Goal: Transaction & Acquisition: Download file/media

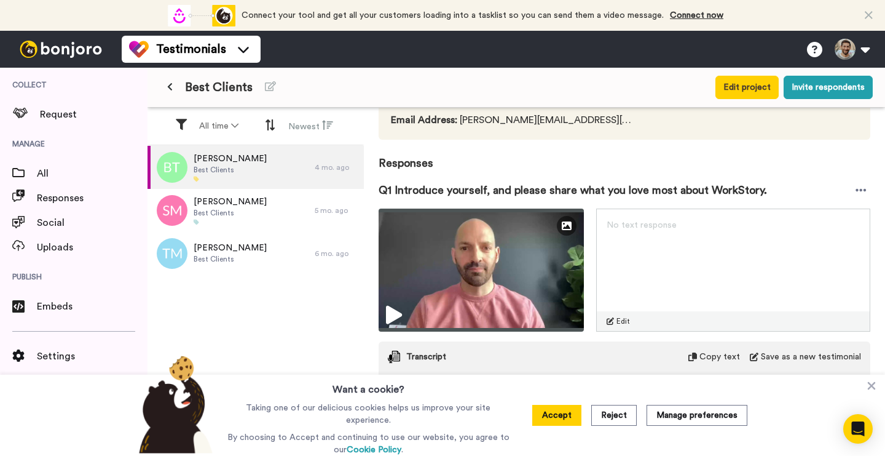
scroll to position [111, 0]
click at [862, 192] on icon at bounding box center [861, 190] width 11 height 12
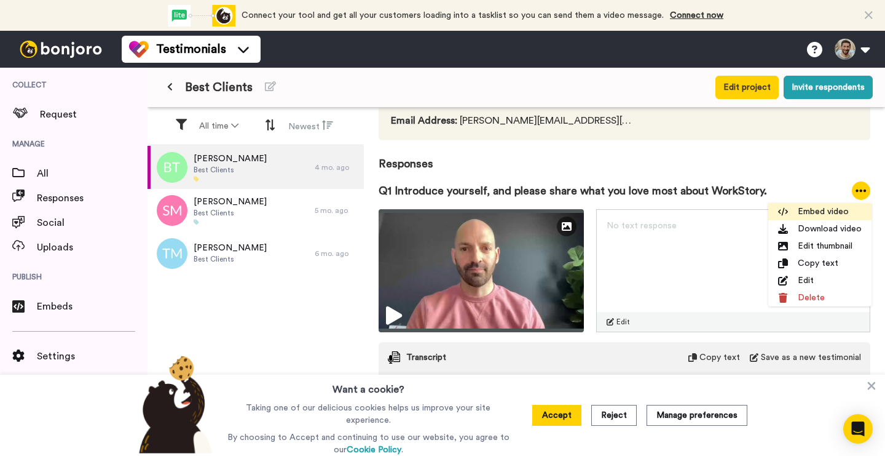
click at [829, 211] on li "Embed video" at bounding box center [819, 211] width 103 height 17
click at [808, 228] on li "Download video" at bounding box center [819, 228] width 103 height 17
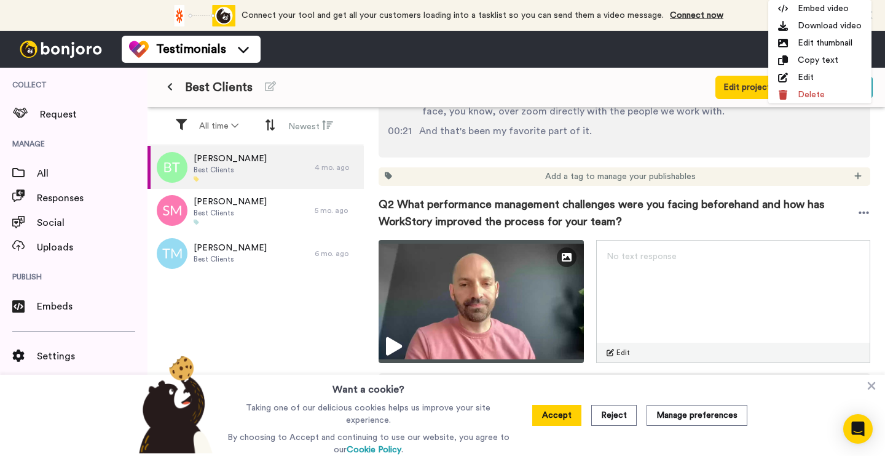
scroll to position [419, 0]
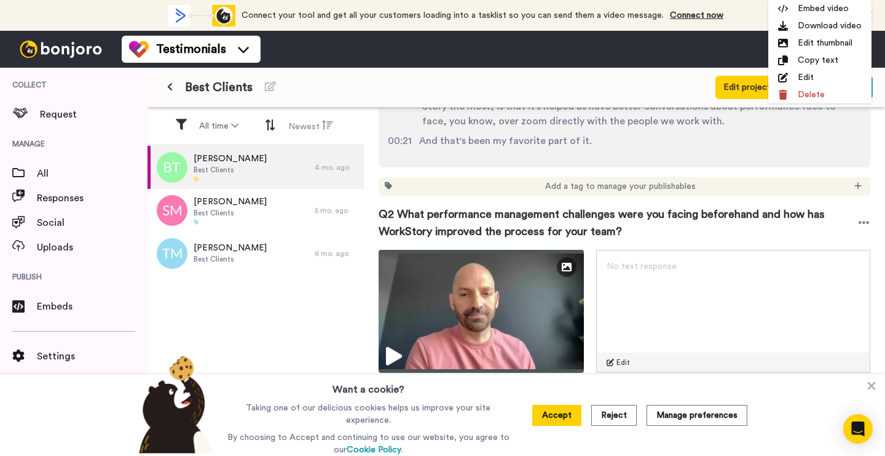
click at [856, 221] on span "Q2 What performance management challenges were you facing beforehand and how ha…" at bounding box center [618, 222] width 479 height 34
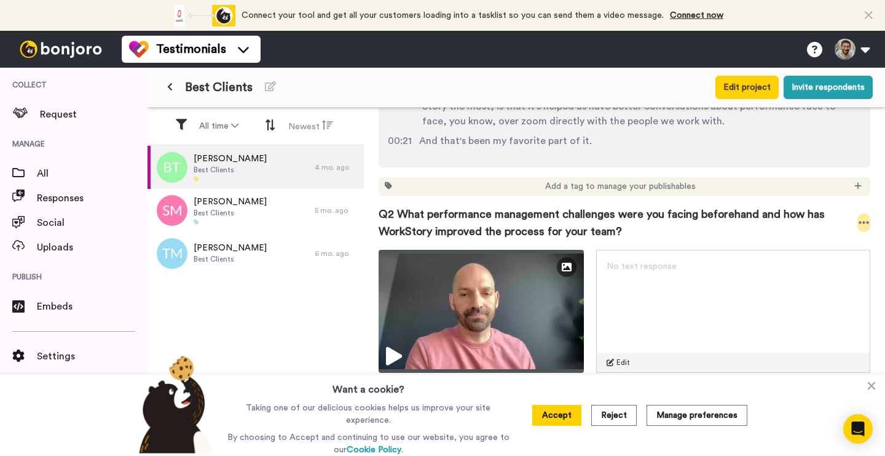
click at [863, 223] on icon at bounding box center [864, 222] width 10 height 2
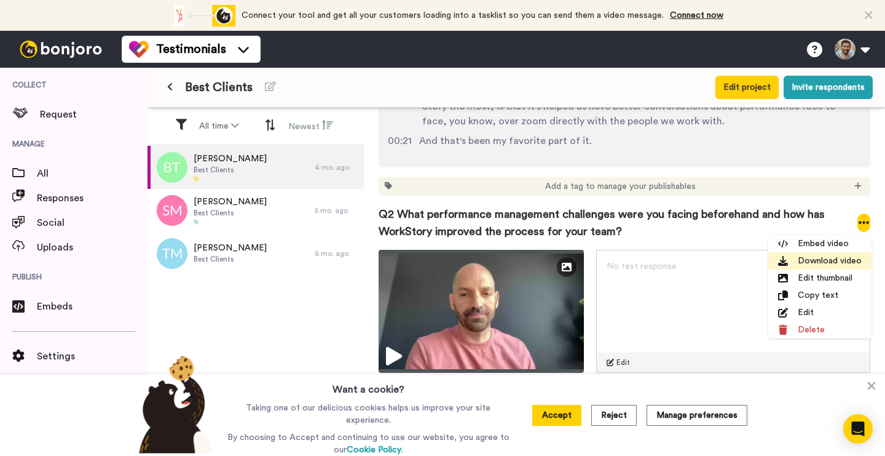
click at [840, 265] on li "Download video" at bounding box center [819, 260] width 103 height 17
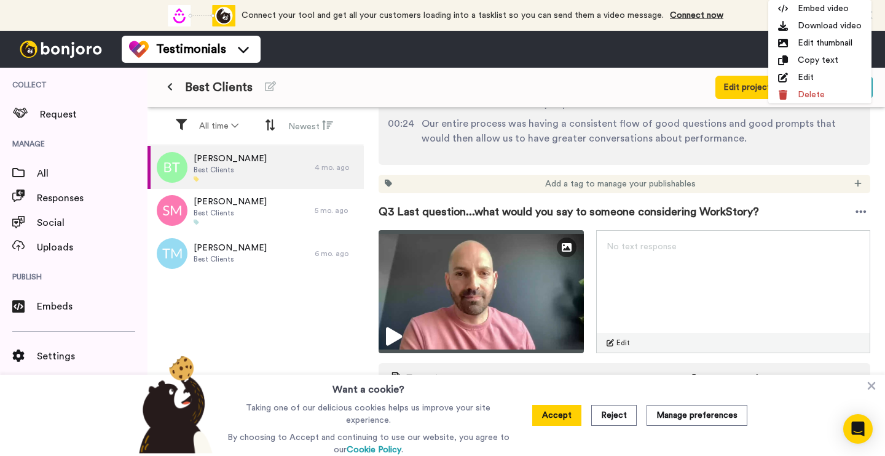
scroll to position [847, 0]
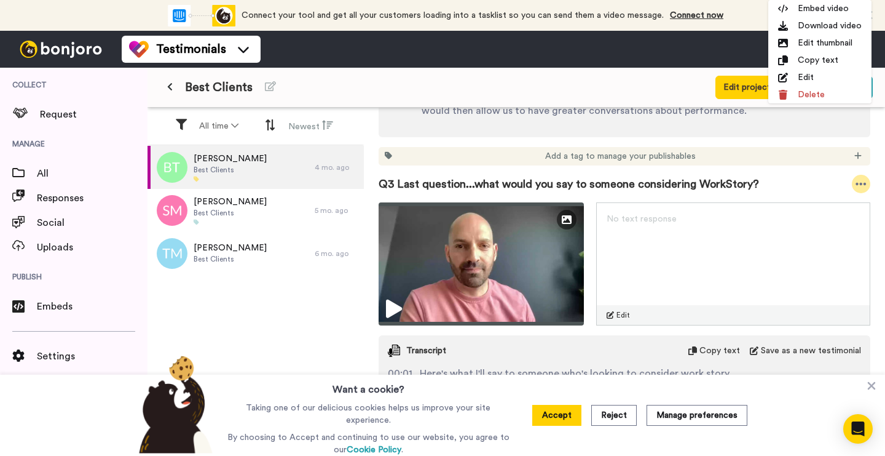
click at [869, 185] on div at bounding box center [861, 184] width 18 height 18
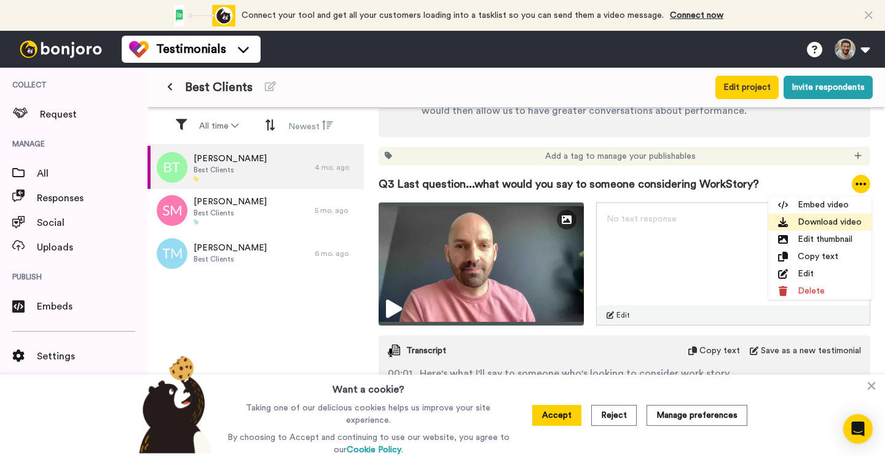
click at [827, 222] on li "Download video" at bounding box center [819, 221] width 103 height 17
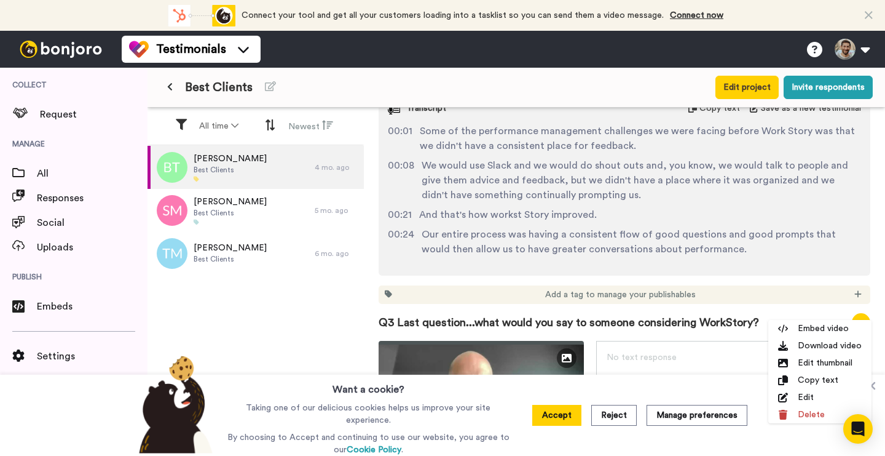
scroll to position [737, 0]
